Goal: Go to known website: Access a specific website the user already knows

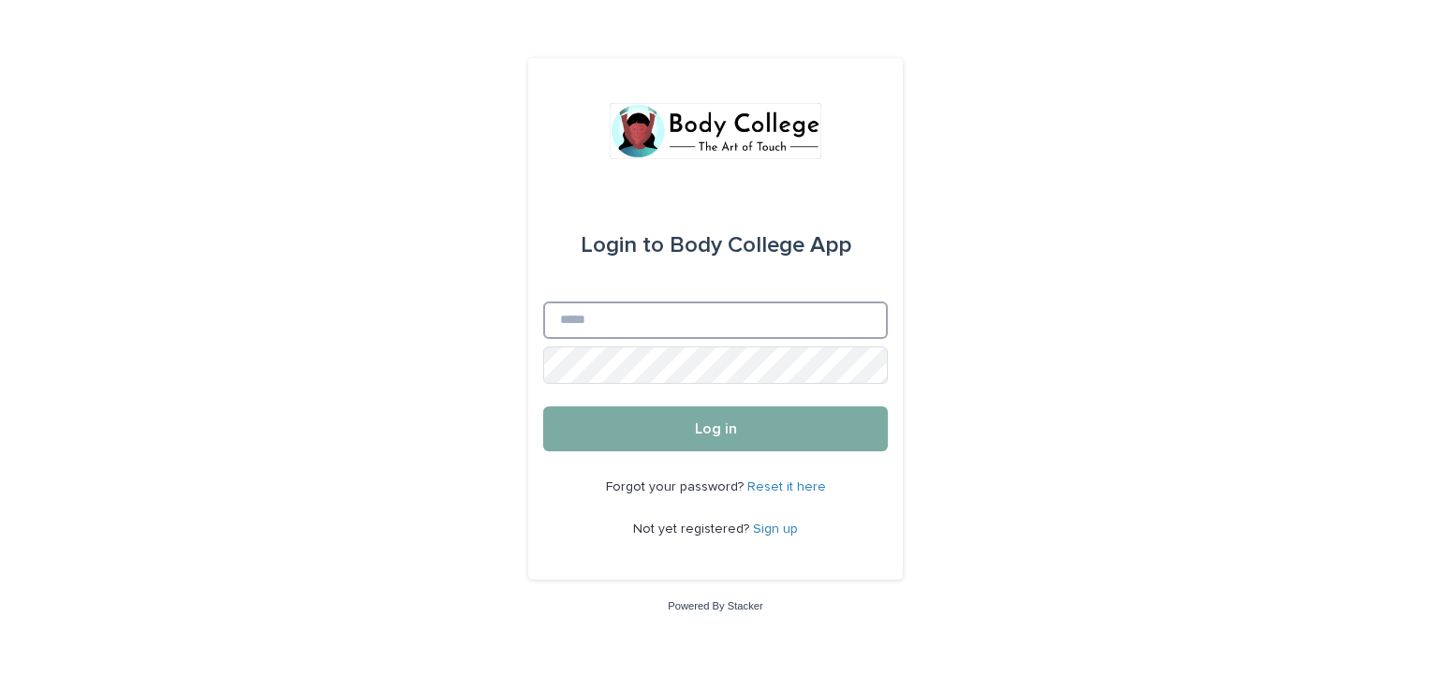
type input "**********"
click at [651, 425] on button "Log in" at bounding box center [715, 429] width 345 height 45
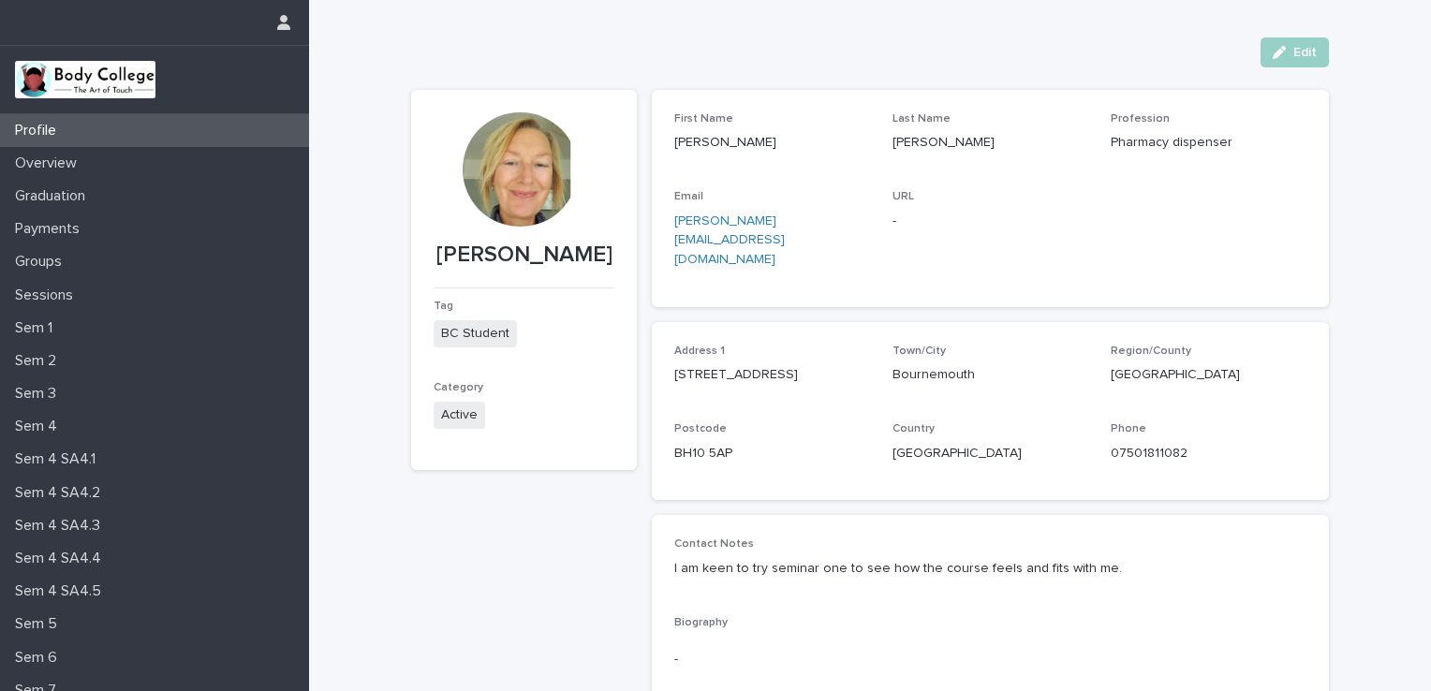
scroll to position [147, 0]
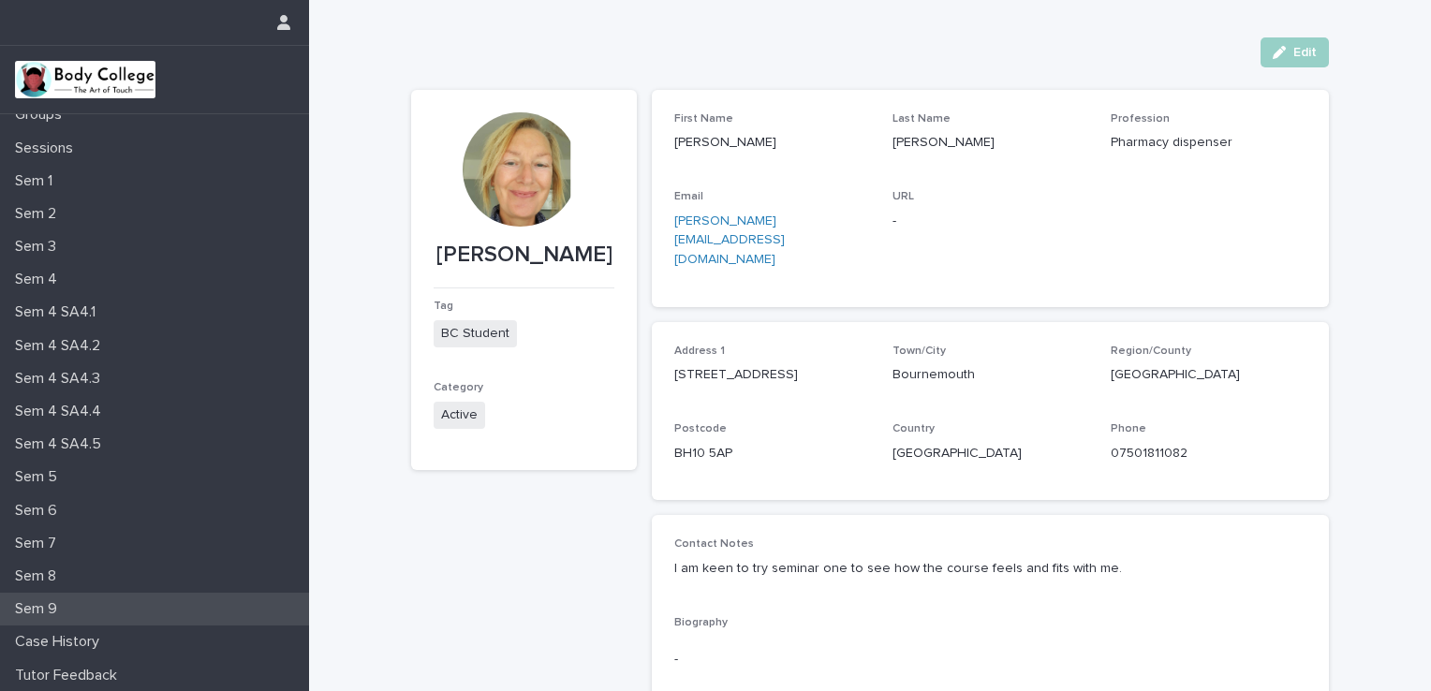
click at [75, 608] on div "Sem 9" at bounding box center [154, 609] width 309 height 33
